Goal: Task Accomplishment & Management: Manage account settings

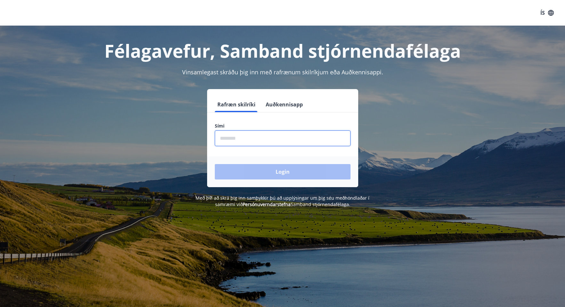
click at [266, 133] on input "phone" at bounding box center [283, 138] width 136 height 16
type input "********"
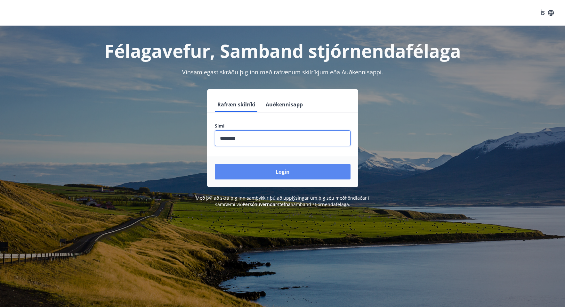
click at [258, 168] on button "Login" at bounding box center [283, 171] width 136 height 15
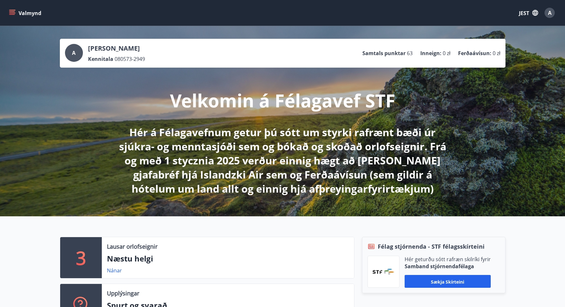
click at [551, 13] on font "A" at bounding box center [550, 12] width 4 height 7
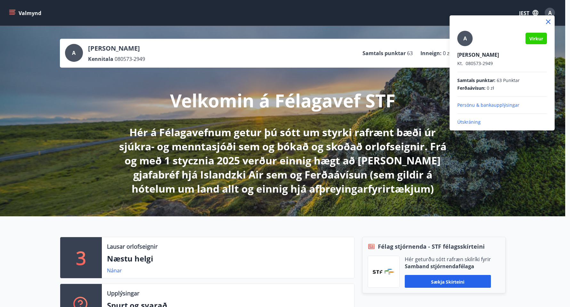
click at [11, 12] on div at bounding box center [285, 153] width 570 height 307
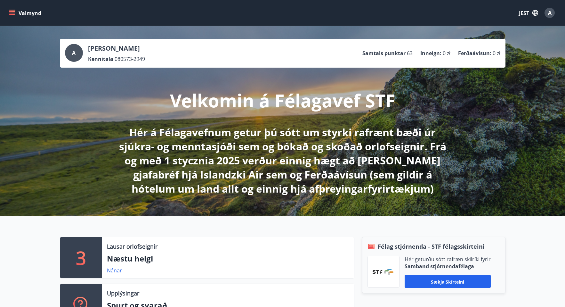
click at [13, 10] on icon "menu" at bounding box center [12, 10] width 7 height 1
click at [9, 12] on button "Valmynd" at bounding box center [26, 13] width 36 height 12
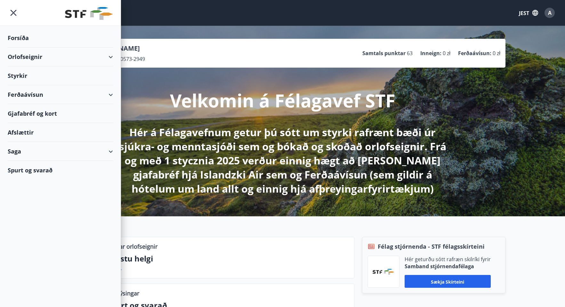
click at [60, 58] on div "Orlofseignir" at bounding box center [60, 56] width 105 height 19
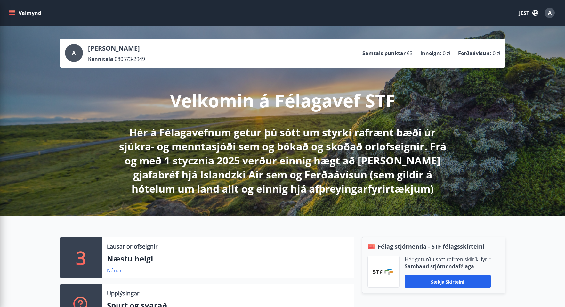
click at [504, 159] on div "A [PERSON_NAME] Kennitala 080573-2949 Samtals punktar 63 Inneign : 0 zł Ferðaáv…" at bounding box center [282, 121] width 565 height 190
click at [527, 12] on font "JEST" at bounding box center [524, 13] width 10 height 7
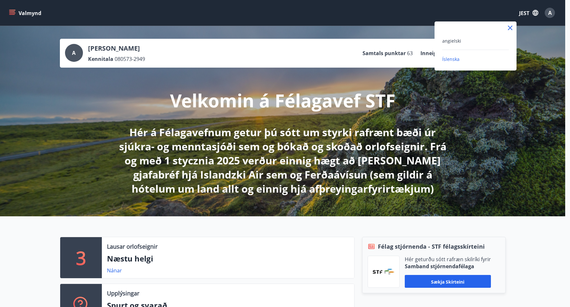
click at [534, 61] on div at bounding box center [285, 153] width 570 height 307
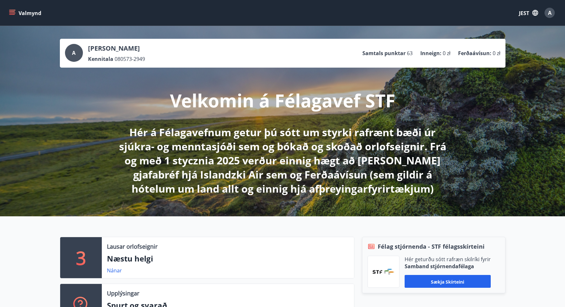
click at [550, 11] on font "A" at bounding box center [550, 12] width 4 height 7
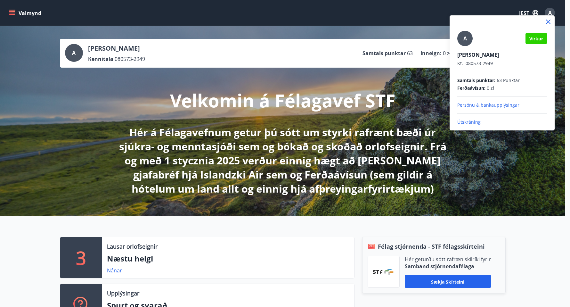
click at [482, 104] on font "Persónu & bankaupplýsingar" at bounding box center [488, 105] width 62 height 6
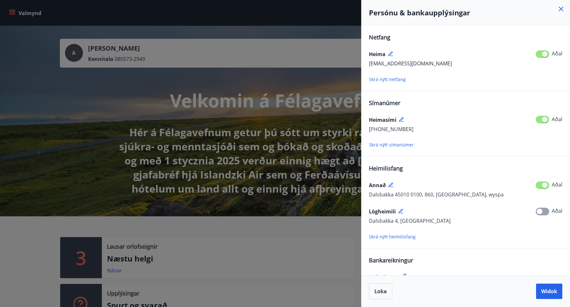
click at [422, 195] on font "Dalsbakka 45010 0100, 860, [GEOGRAPHIC_DATA], wyspa" at bounding box center [436, 194] width 135 height 7
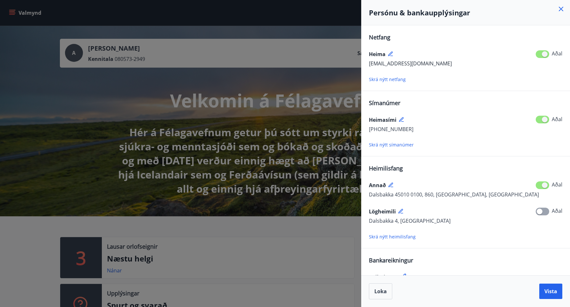
click at [420, 196] on span "Dalsbakka 45010 0100, 860, [GEOGRAPHIC_DATA], [GEOGRAPHIC_DATA]" at bounding box center [454, 194] width 170 height 7
click at [391, 185] on icon at bounding box center [390, 184] width 4 height 4
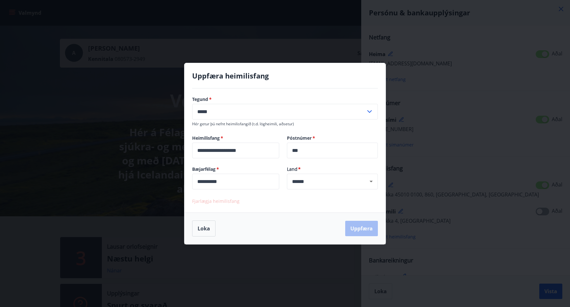
click at [258, 150] on input "**********" at bounding box center [235, 150] width 87 height 16
click at [252, 151] on input "**********" at bounding box center [235, 150] width 87 height 16
type input "**********"
click at [367, 229] on button "Uppfæra" at bounding box center [361, 228] width 33 height 15
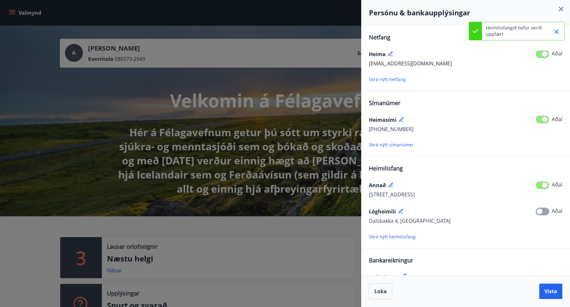
click at [557, 32] on icon "Close" at bounding box center [556, 31] width 4 height 4
click at [562, 10] on icon at bounding box center [561, 9] width 4 height 4
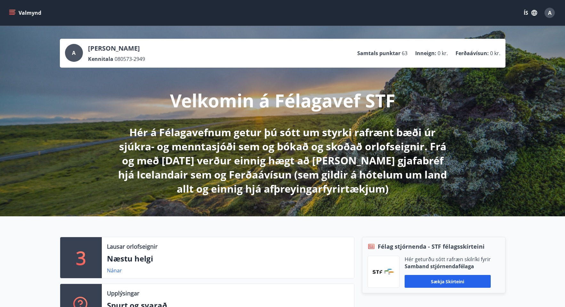
click at [11, 14] on icon "menu" at bounding box center [12, 13] width 6 height 6
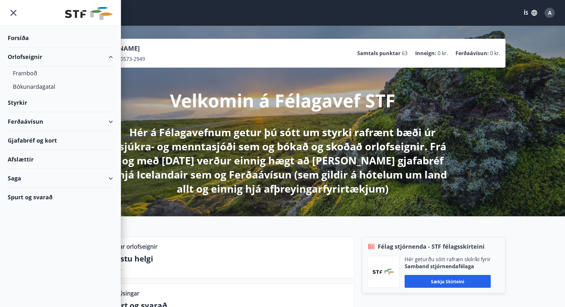
click at [81, 177] on div "Saga" at bounding box center [60, 178] width 105 height 19
click at [28, 207] on div "Bókanir" at bounding box center [60, 207] width 95 height 13
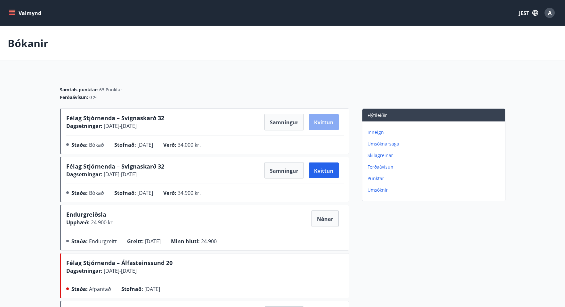
click at [320, 121] on font "Kvittun" at bounding box center [324, 122] width 20 height 7
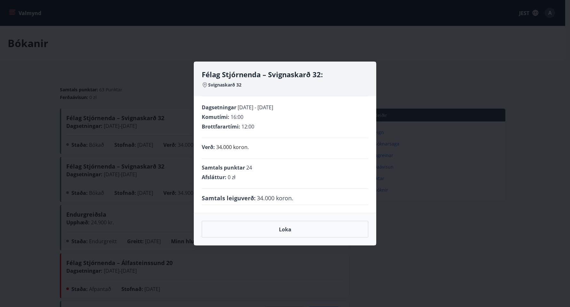
click at [486, 217] on div "Félag Stjórnenda – Svignaskarð 32: Svignaskarð 32 Dagsetningar [DATE] - [DATE] …" at bounding box center [285, 153] width 570 height 307
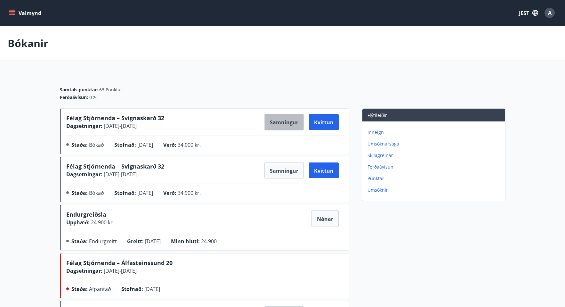
click at [287, 123] on font "Samningur" at bounding box center [284, 122] width 28 height 7
